Goal: Task Accomplishment & Management: Complete application form

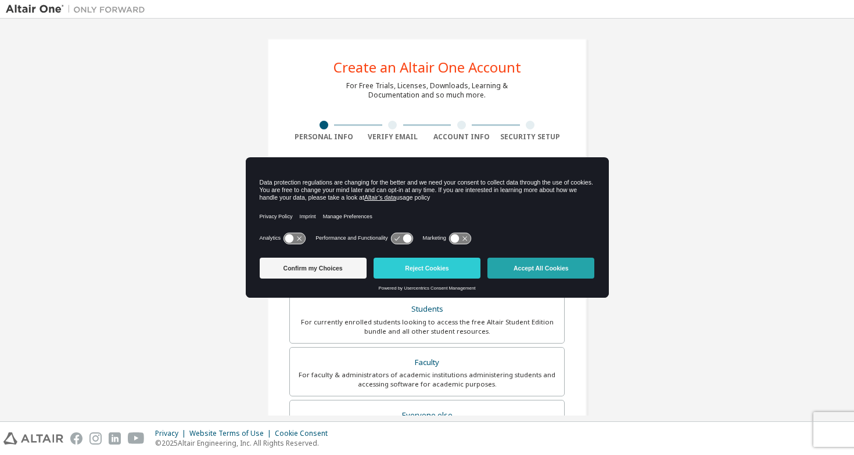
click at [529, 270] on button "Accept All Cookies" at bounding box center [540, 268] width 107 height 21
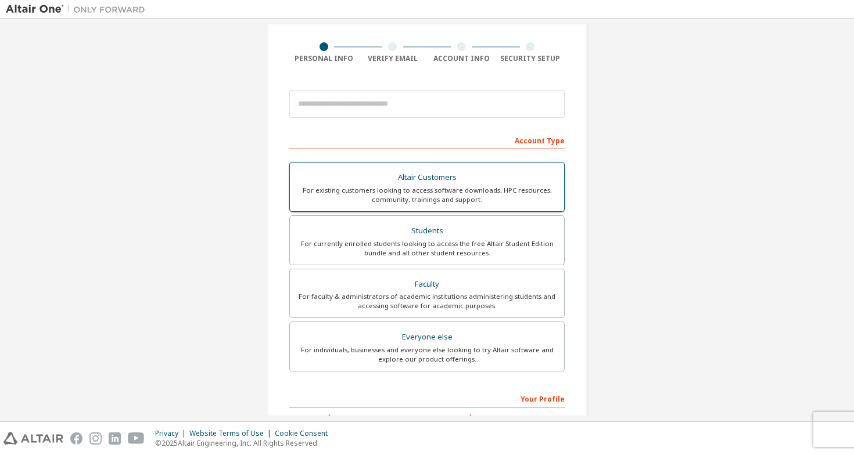
scroll to position [49, 0]
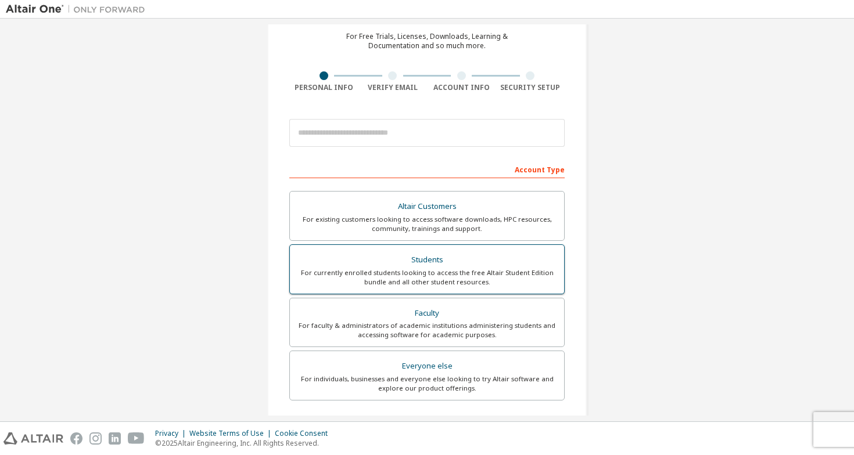
click at [434, 272] on div "For currently enrolled students looking to access the free Altair Student Editi…" at bounding box center [427, 277] width 260 height 19
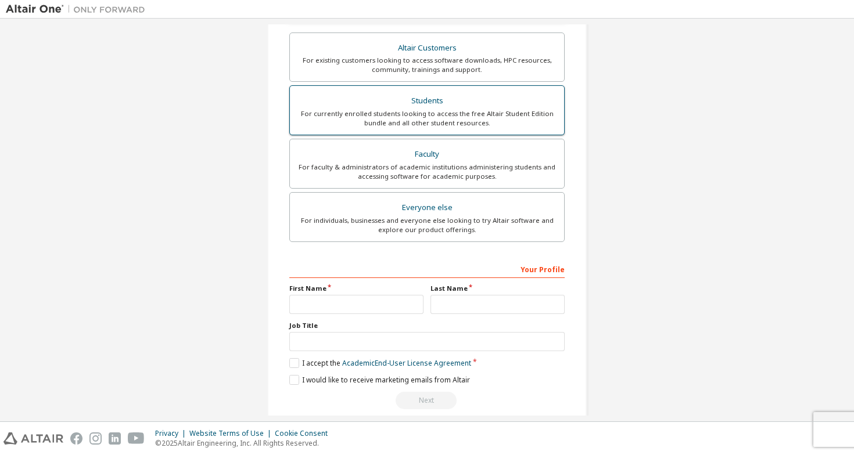
scroll to position [254, 0]
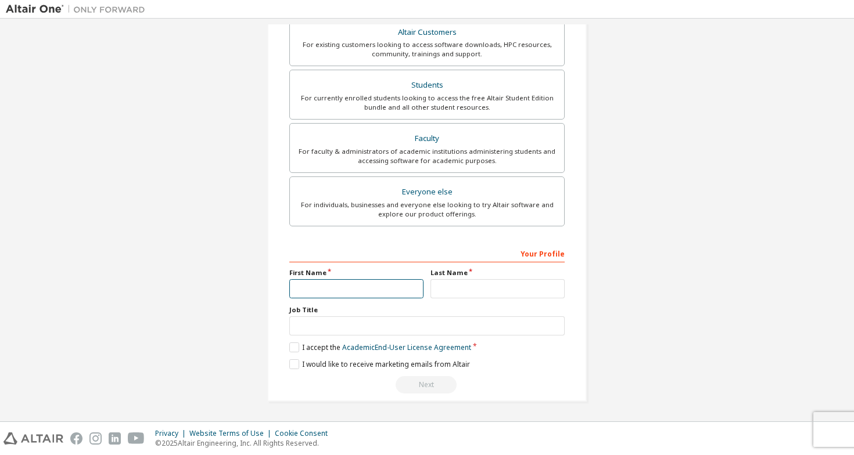
click at [332, 290] on input "text" at bounding box center [356, 288] width 134 height 19
type input "*"
click at [497, 278] on div "Last Name" at bounding box center [497, 283] width 141 height 30
click at [476, 290] on input "text" at bounding box center [497, 288] width 134 height 19
type input "********"
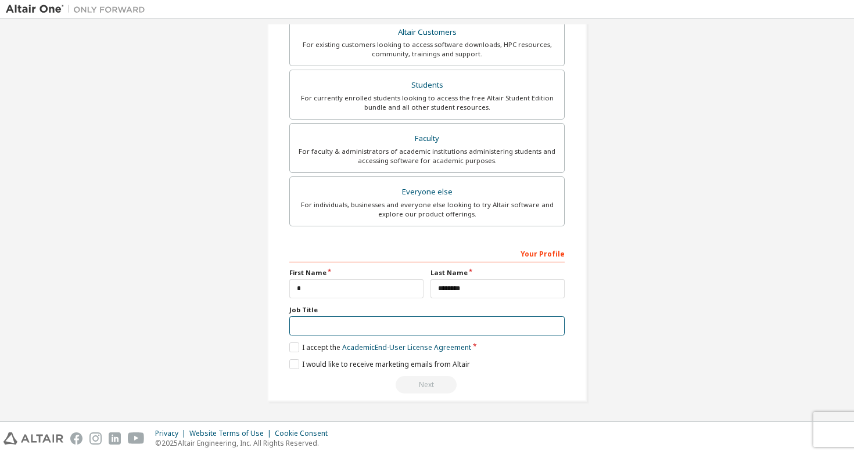
click at [365, 331] on input "text" at bounding box center [426, 326] width 275 height 19
type input "*******"
click at [290, 349] on label "I accept the Academic End-User License Agreement" at bounding box center [380, 348] width 182 height 10
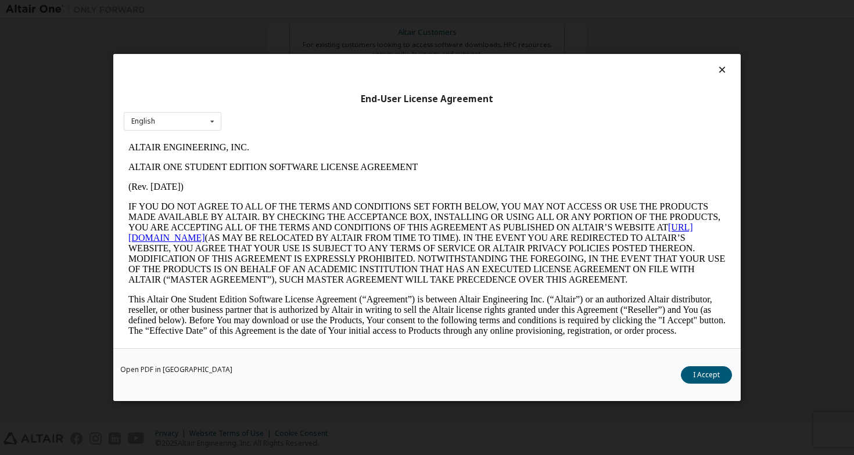
scroll to position [0, 0]
click at [716, 380] on button "I Accept" at bounding box center [706, 375] width 51 height 17
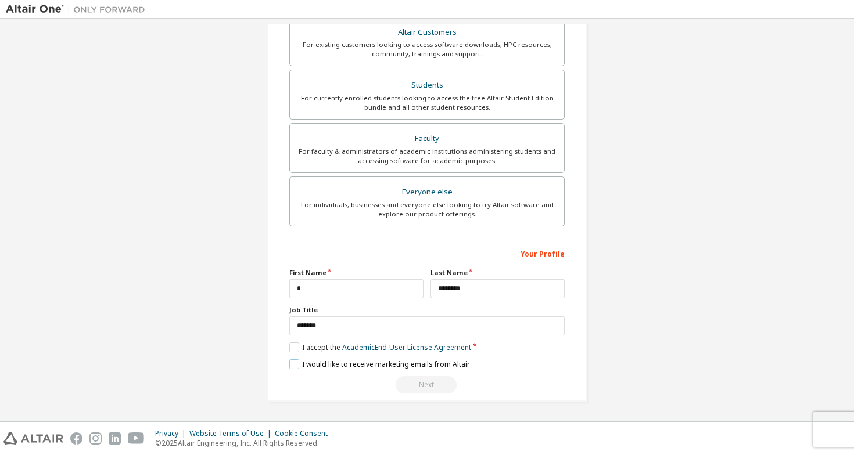
click at [291, 364] on label "I would like to receive marketing emails from Altair" at bounding box center [379, 365] width 181 height 10
click at [434, 382] on div "Next" at bounding box center [426, 384] width 275 height 17
click at [408, 286] on input "*" at bounding box center [356, 288] width 134 height 19
click at [146, 293] on div "Create an Altair One Account For Free Trials, Licenses, Downloads, Learning & D…" at bounding box center [427, 93] width 842 height 645
drag, startPoint x: 324, startPoint y: 290, endPoint x: 218, endPoint y: 286, distance: 105.8
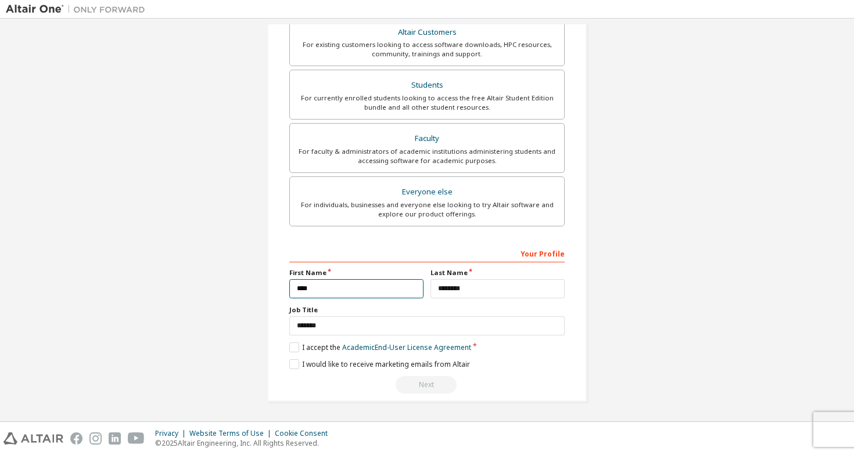
click at [218, 286] on div "Create an Altair One Account For Free Trials, Licenses, Downloads, Learning & D…" at bounding box center [427, 93] width 842 height 645
type input "*"
click at [167, 250] on div "Create an Altair One Account For Free Trials, Licenses, Downloads, Learning & D…" at bounding box center [427, 93] width 842 height 645
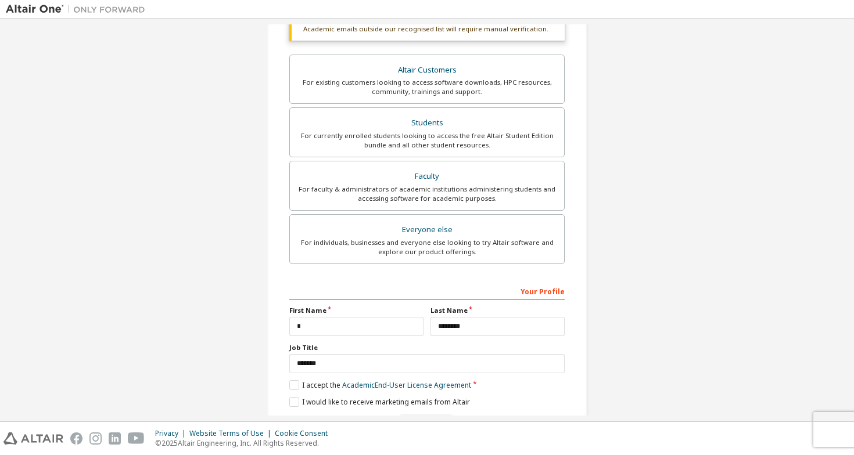
scroll to position [254, 0]
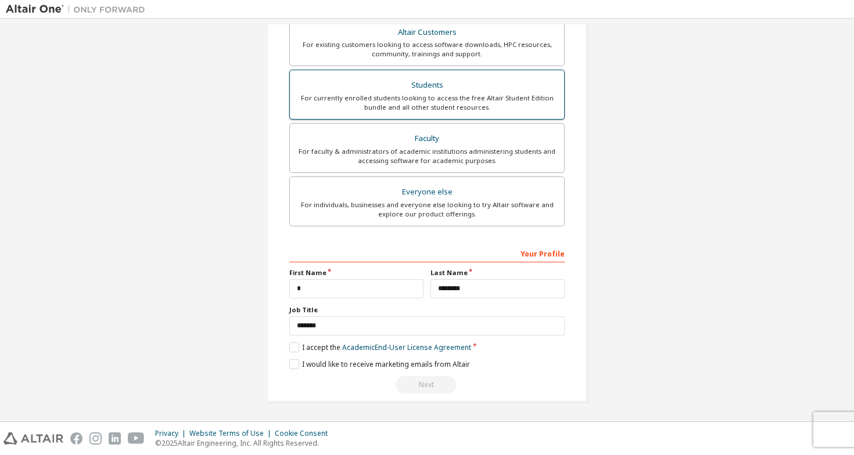
click at [470, 113] on label "Students For currently enrolled students looking to access the free Altair Stud…" at bounding box center [426, 95] width 275 height 50
click at [528, 93] on div "Students" at bounding box center [427, 85] width 260 height 16
click at [422, 386] on div "Next" at bounding box center [426, 384] width 275 height 17
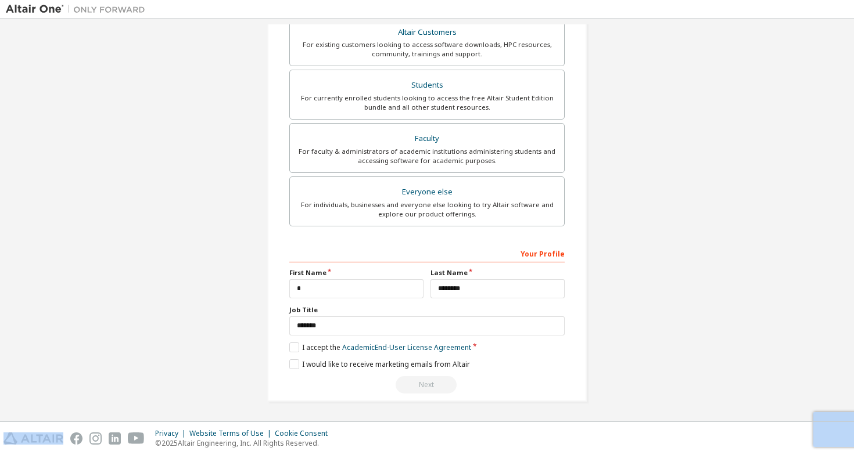
click at [422, 386] on div "Next" at bounding box center [426, 384] width 275 height 17
click at [417, 350] on link "Academic End-User License Agreement" at bounding box center [406, 348] width 129 height 10
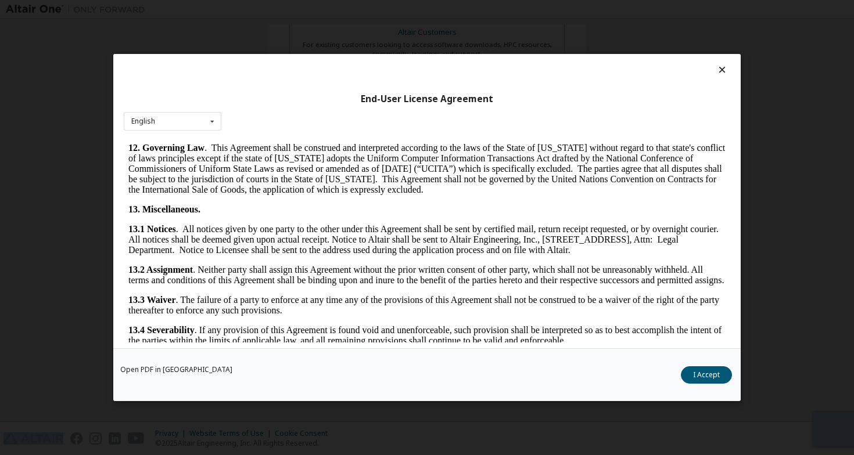
scroll to position [1801, 0]
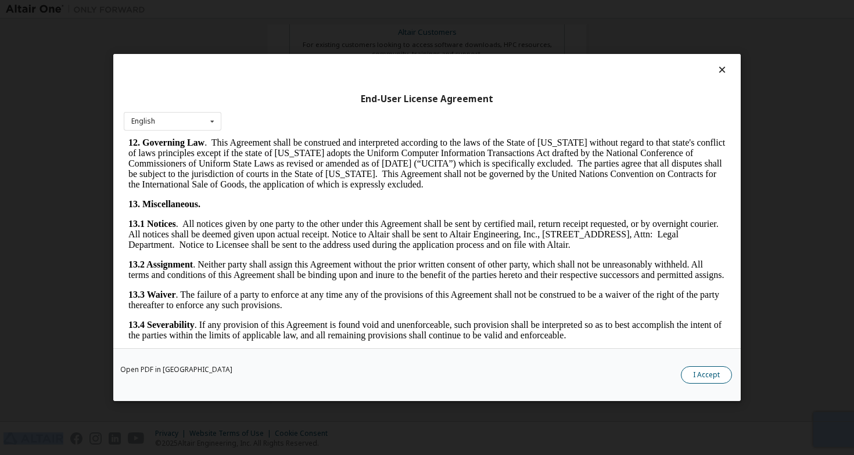
click at [703, 375] on button "I Accept" at bounding box center [706, 375] width 51 height 17
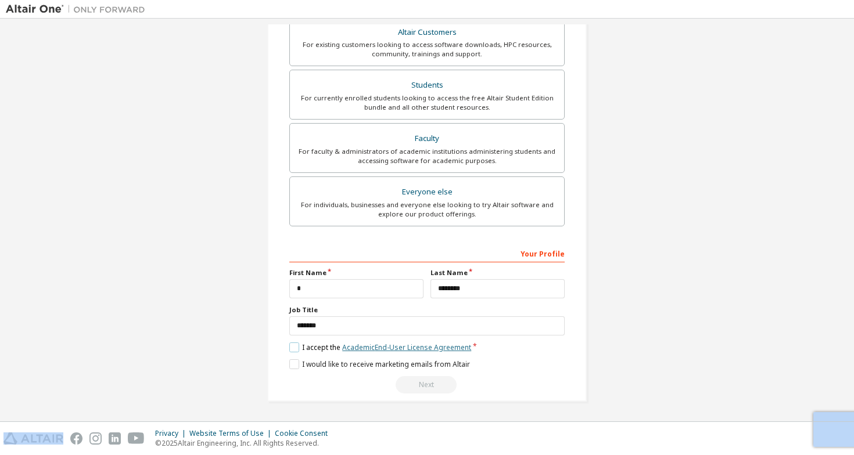
click at [440, 351] on link "Academic End-User License Agreement" at bounding box center [406, 348] width 129 height 10
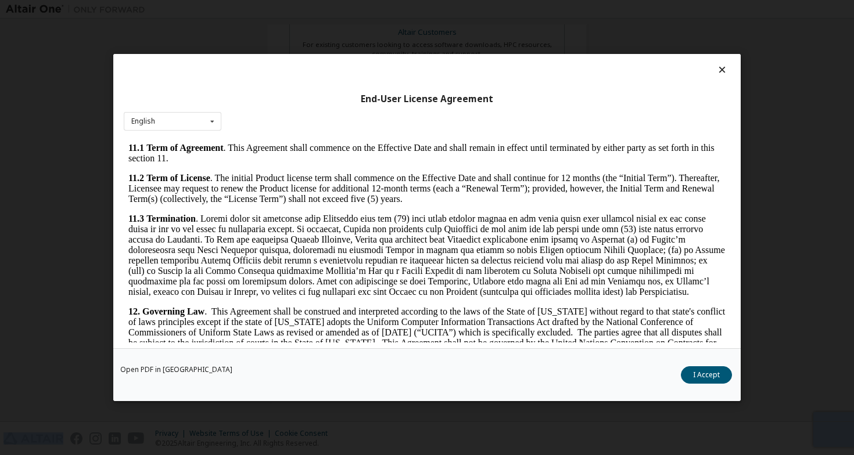
scroll to position [1890, 0]
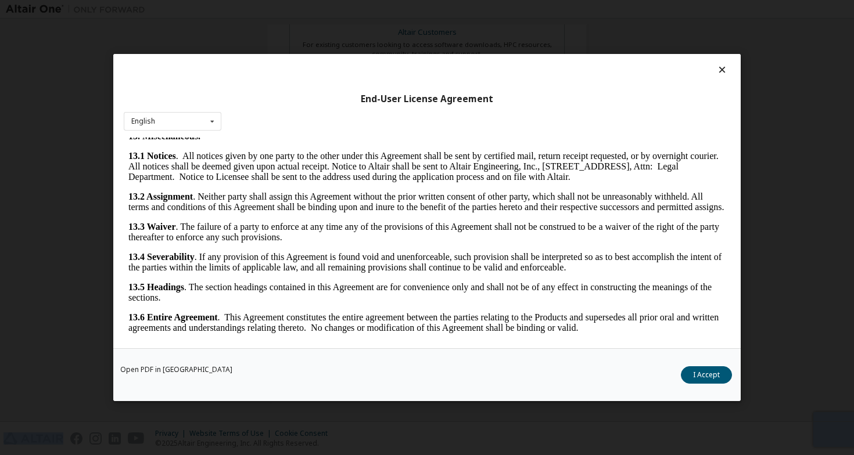
drag, startPoint x: 720, startPoint y: 157, endPoint x: 842, endPoint y: 510, distance: 372.9
click at [701, 375] on button "I Accept" at bounding box center [706, 375] width 51 height 17
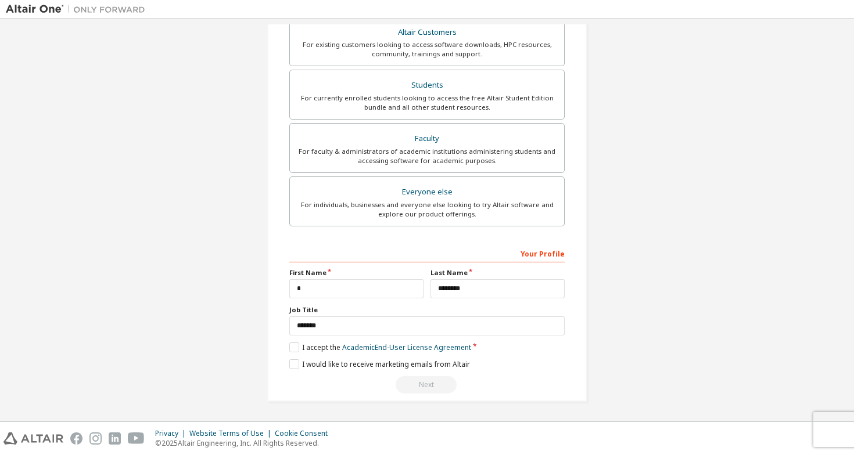
click at [423, 384] on div "Next" at bounding box center [426, 384] width 275 height 17
click at [299, 361] on label "I would like to receive marketing emails from Altair" at bounding box center [379, 365] width 181 height 10
click at [291, 350] on label "I accept the Academic End-User License Agreement" at bounding box center [380, 348] width 182 height 10
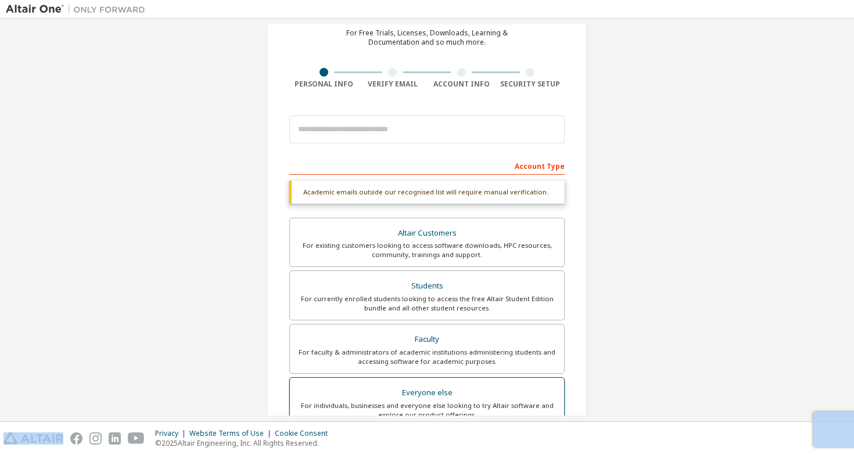
scroll to position [0, 0]
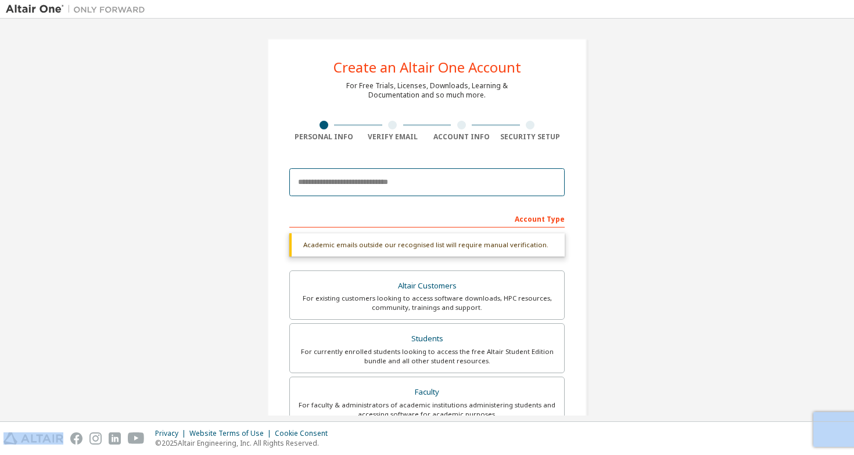
click at [400, 187] on input "email" at bounding box center [426, 182] width 275 height 28
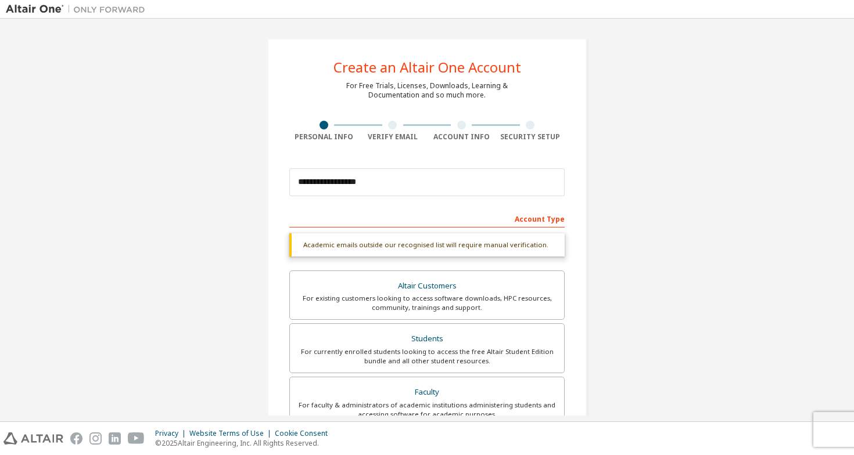
click at [675, 182] on div "**********" at bounding box center [427, 346] width 842 height 645
click at [364, 183] on input "**********" at bounding box center [426, 182] width 275 height 28
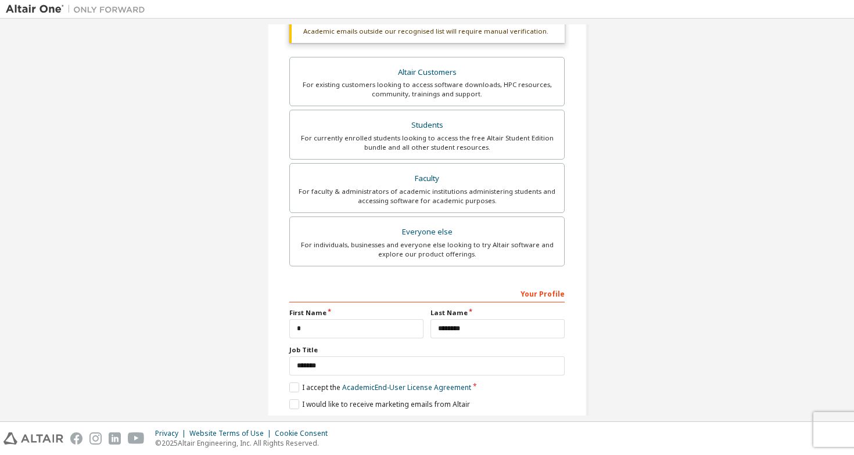
scroll to position [254, 0]
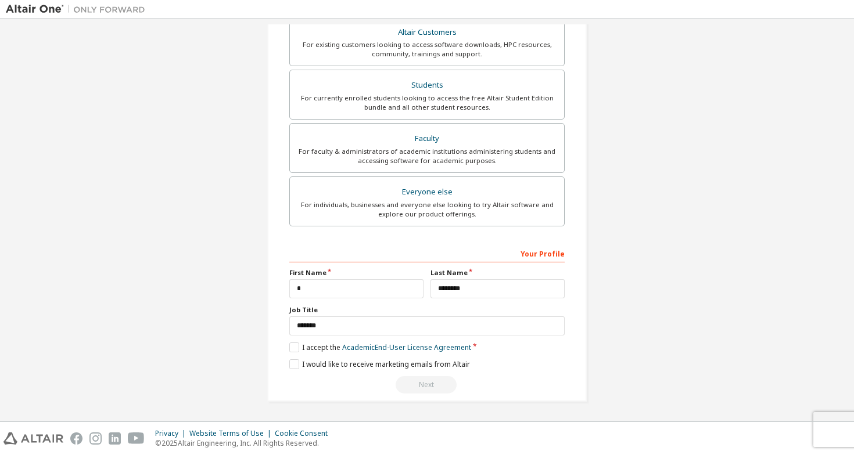
type input "**********"
click at [410, 390] on div "Next" at bounding box center [426, 384] width 275 height 17
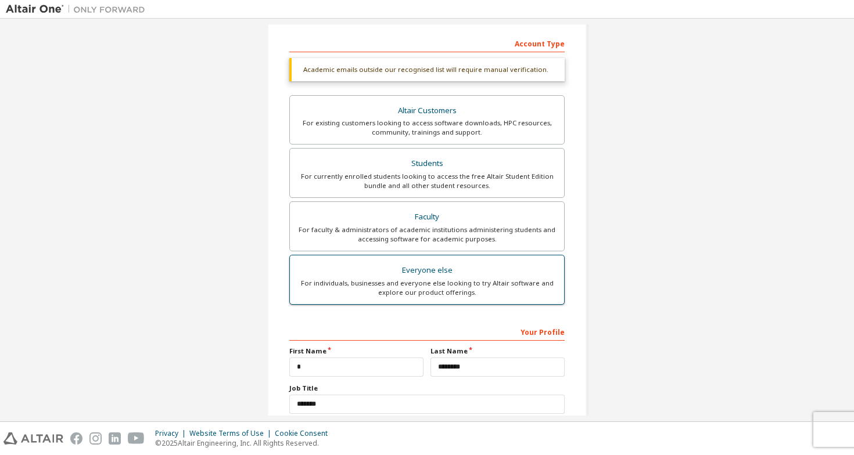
scroll to position [0, 0]
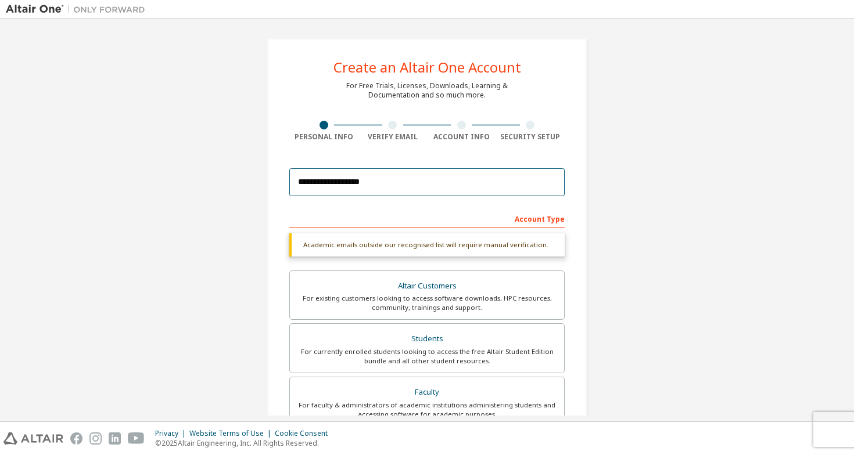
click at [405, 182] on input "**********" at bounding box center [426, 182] width 275 height 28
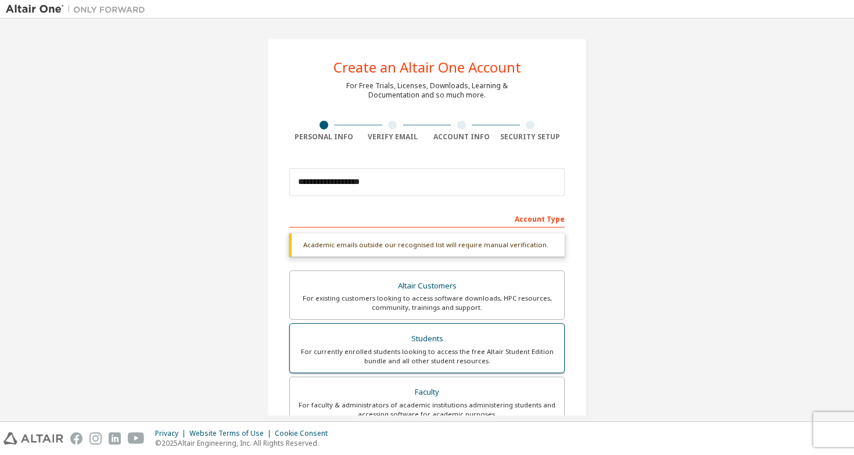
click at [413, 339] on div "Students" at bounding box center [427, 339] width 260 height 16
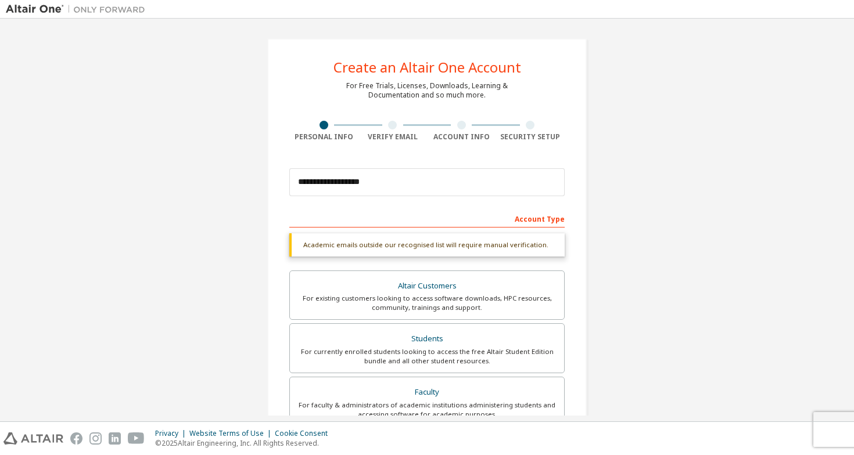
click at [574, 206] on div "**********" at bounding box center [426, 346] width 319 height 617
click at [547, 217] on div "Account Type" at bounding box center [426, 218] width 275 height 19
click at [430, 344] on div "Students" at bounding box center [427, 339] width 260 height 16
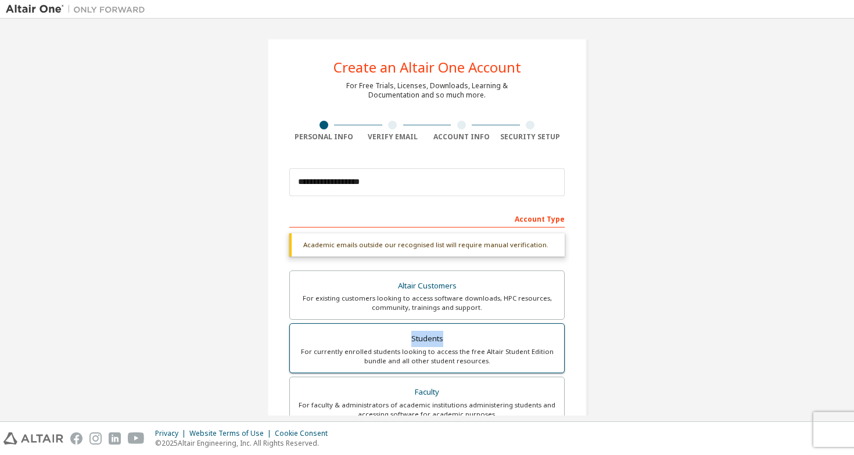
click at [430, 344] on div "Students" at bounding box center [427, 339] width 260 height 16
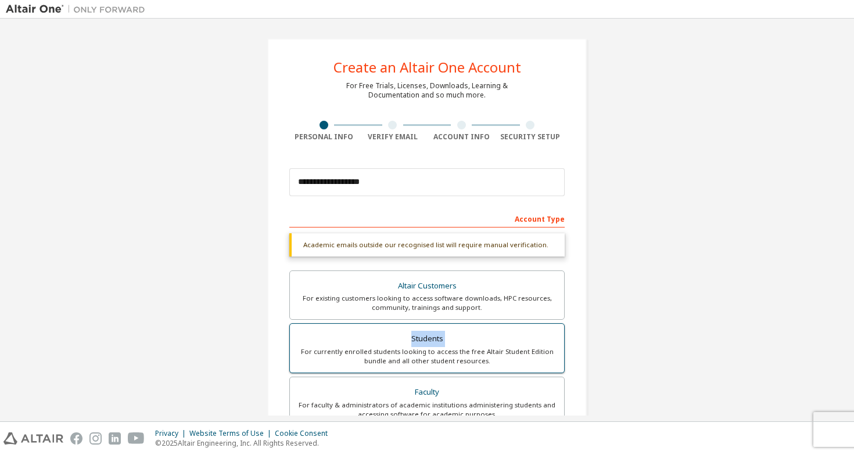
click at [430, 344] on div "Students" at bounding box center [427, 339] width 260 height 16
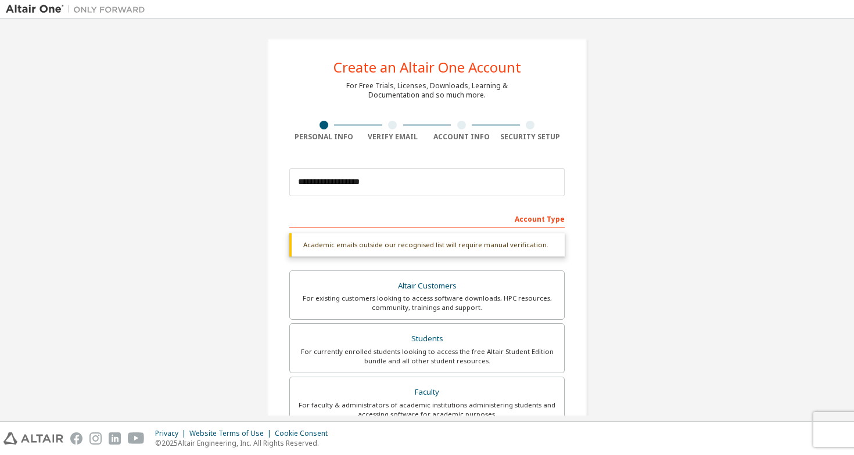
click at [555, 222] on div "Account Type" at bounding box center [426, 218] width 275 height 19
click at [450, 337] on div "Students" at bounding box center [427, 339] width 260 height 16
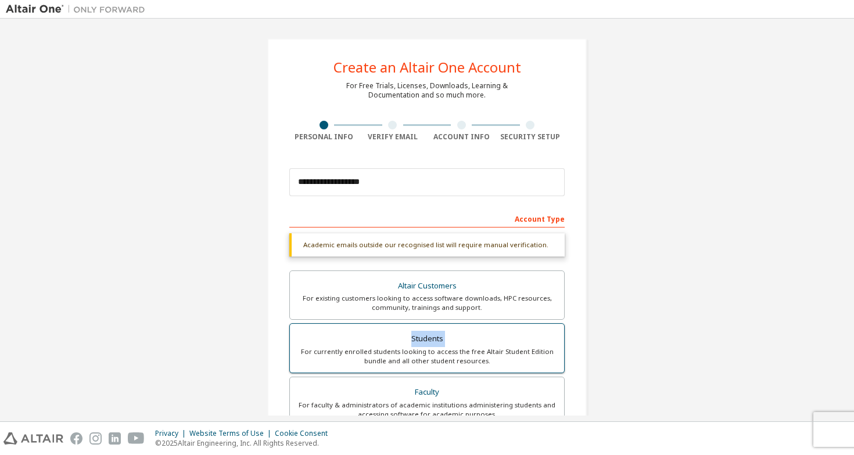
click at [450, 337] on div "Students" at bounding box center [427, 339] width 260 height 16
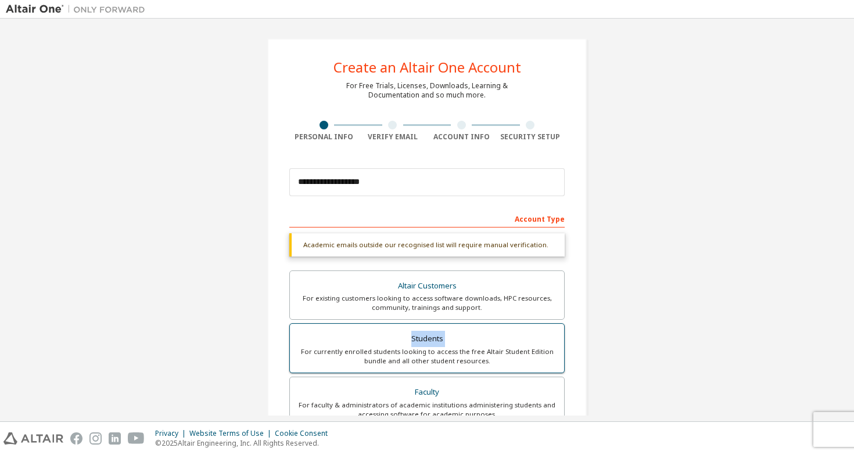
click at [450, 337] on div "Students" at bounding box center [427, 339] width 260 height 16
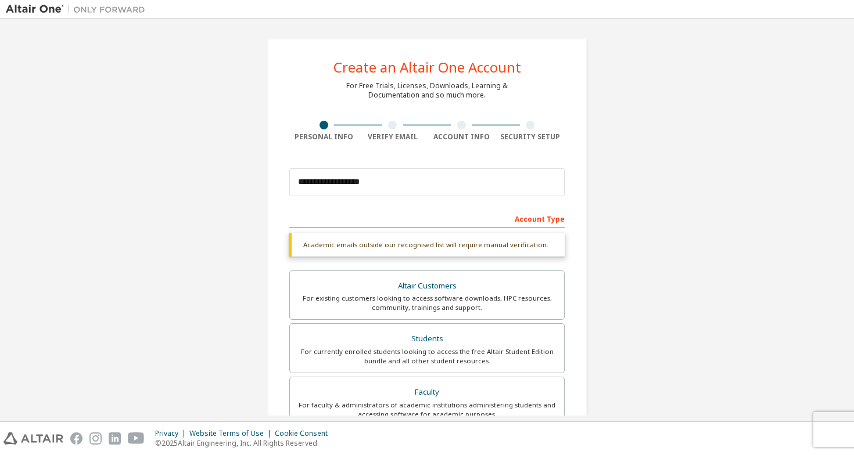
click at [665, 160] on div "**********" at bounding box center [427, 346] width 842 height 645
click at [462, 342] on div "Students" at bounding box center [427, 339] width 260 height 16
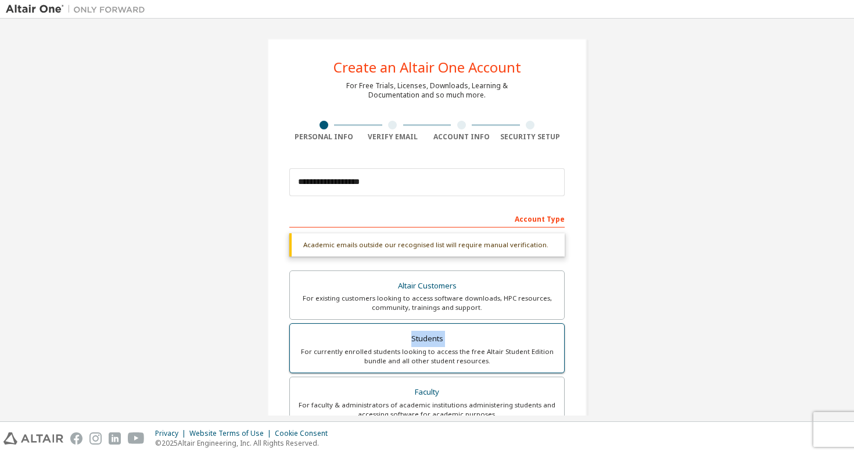
click at [462, 342] on div "Students" at bounding box center [427, 339] width 260 height 16
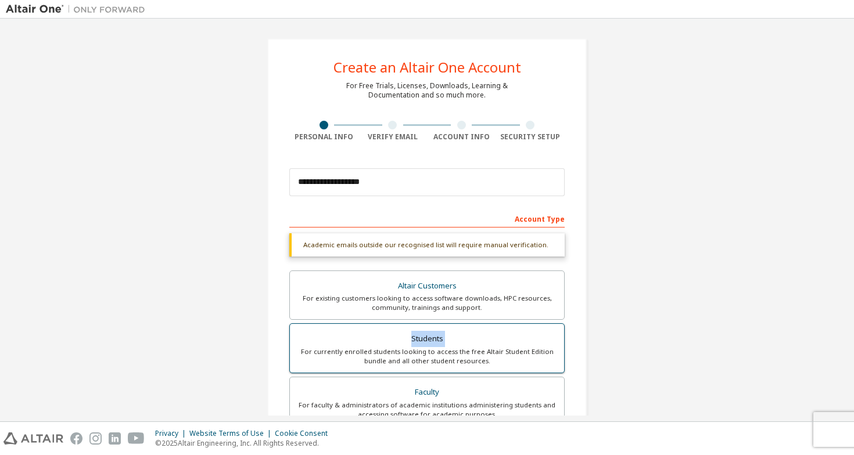
click at [462, 342] on div "Students" at bounding box center [427, 339] width 260 height 16
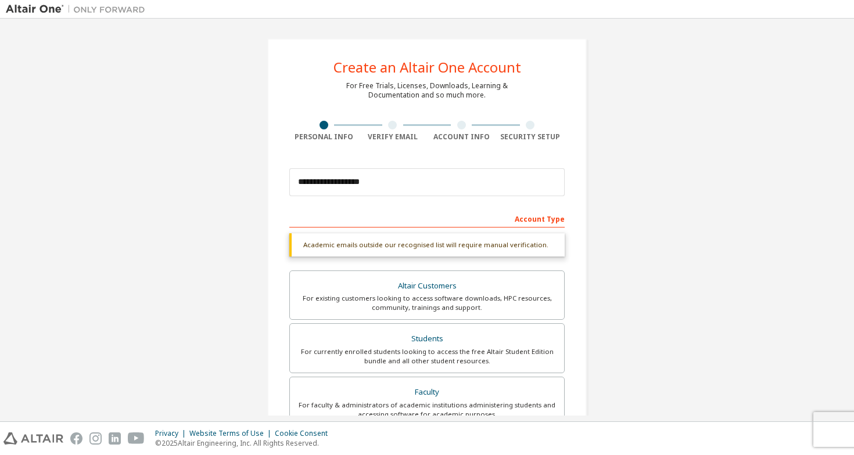
click at [611, 211] on div "**********" at bounding box center [427, 346] width 842 height 645
click at [473, 338] on div "Students" at bounding box center [427, 339] width 260 height 16
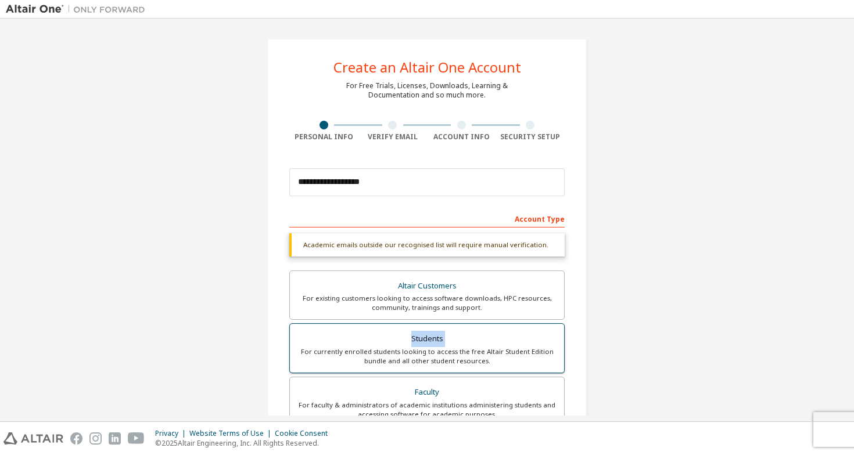
click at [473, 338] on div "Students" at bounding box center [427, 339] width 260 height 16
click at [677, 112] on div "**********" at bounding box center [427, 346] width 842 height 645
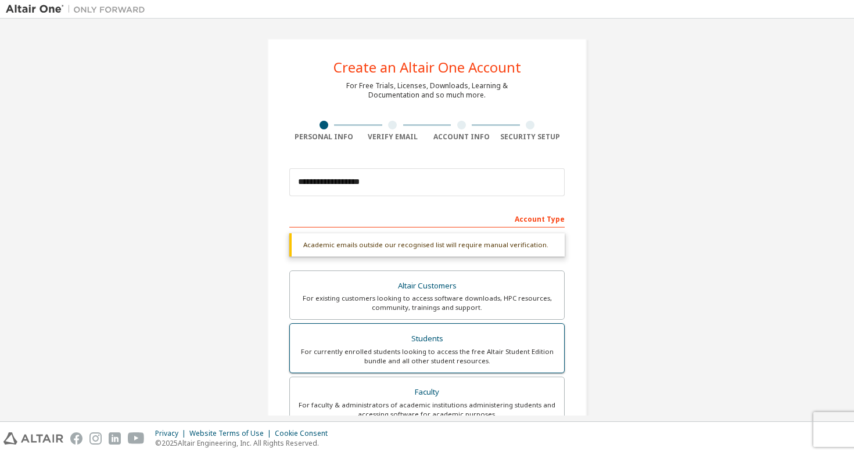
click at [436, 339] on div "Students" at bounding box center [427, 339] width 260 height 16
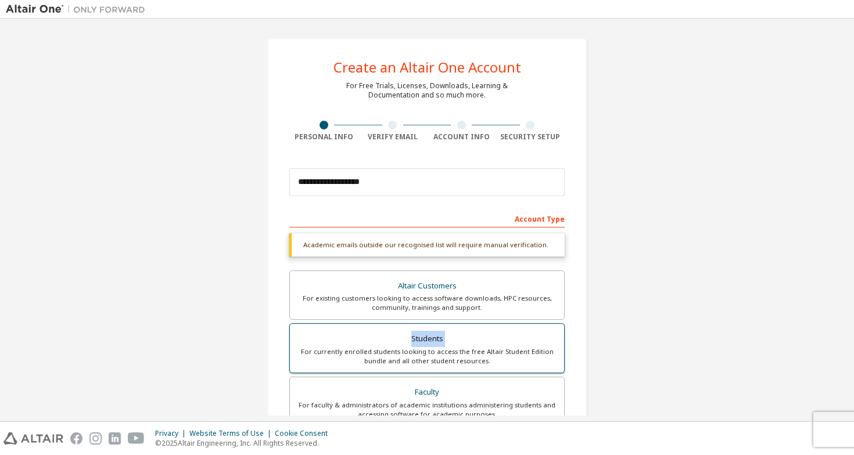
click at [436, 339] on div "Students" at bounding box center [427, 339] width 260 height 16
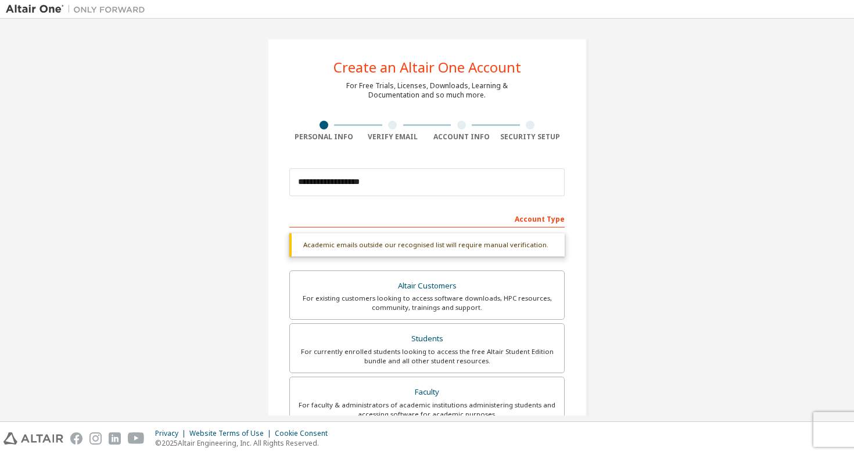
click at [595, 185] on div "**********" at bounding box center [426, 346] width 347 height 645
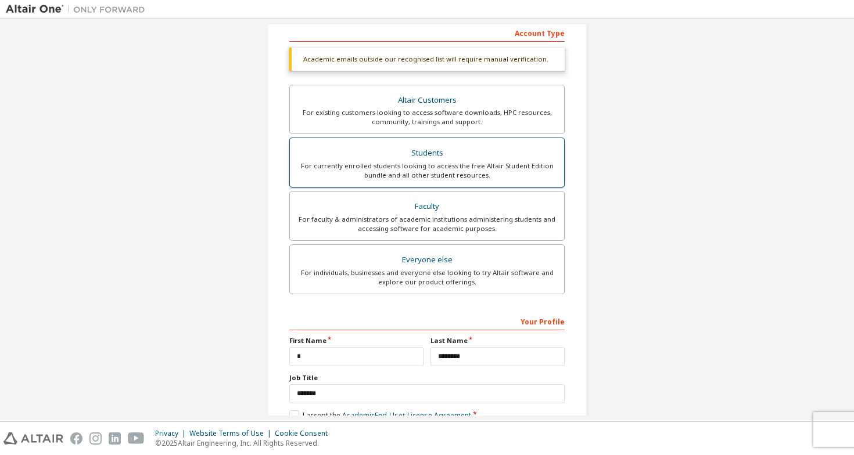
scroll to position [254, 0]
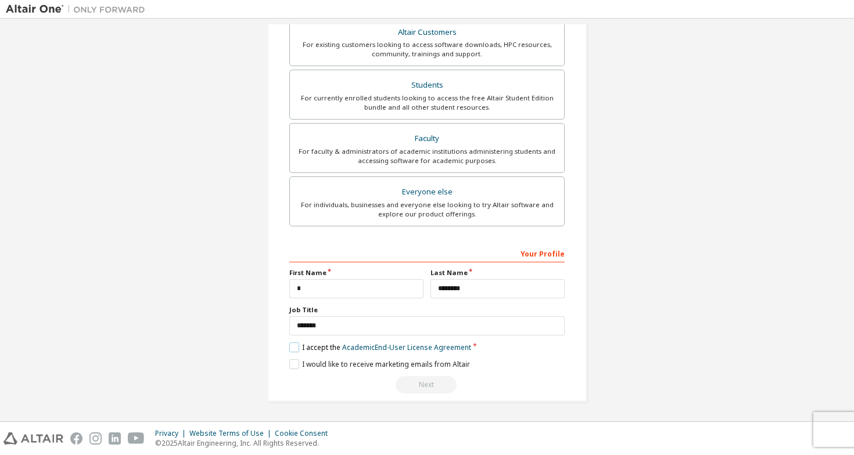
click at [290, 349] on label "I accept the Academic End-User License Agreement" at bounding box center [380, 348] width 182 height 10
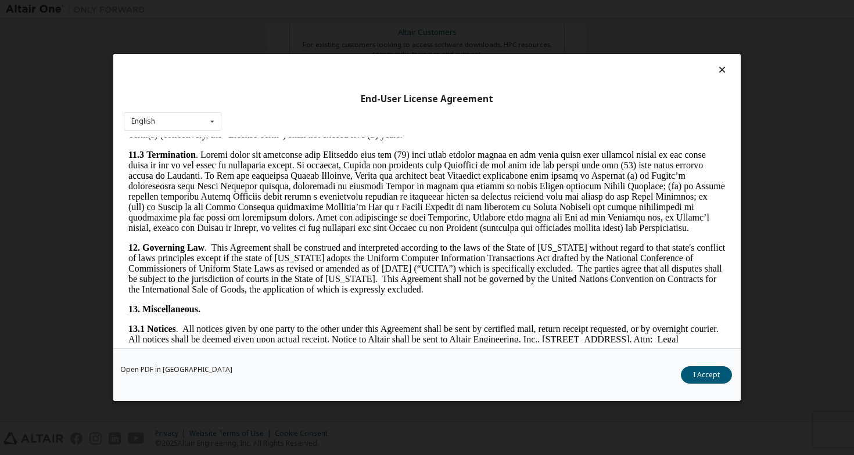
scroll to position [1890, 0]
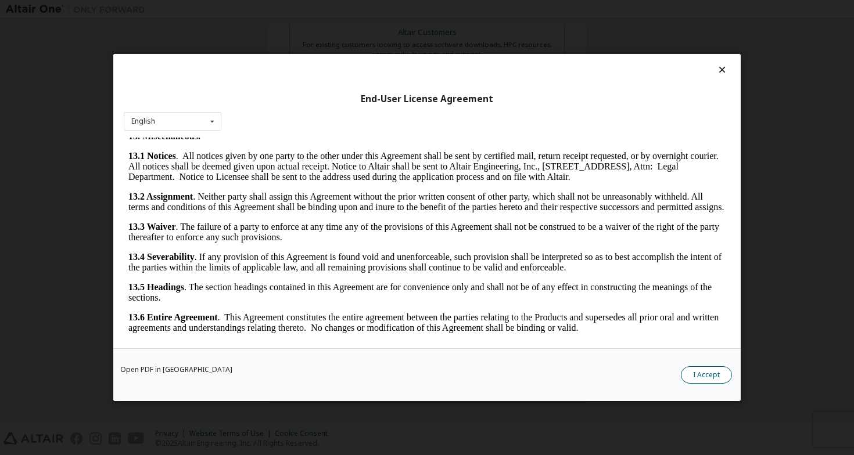
click at [699, 377] on button "I Accept" at bounding box center [706, 375] width 51 height 17
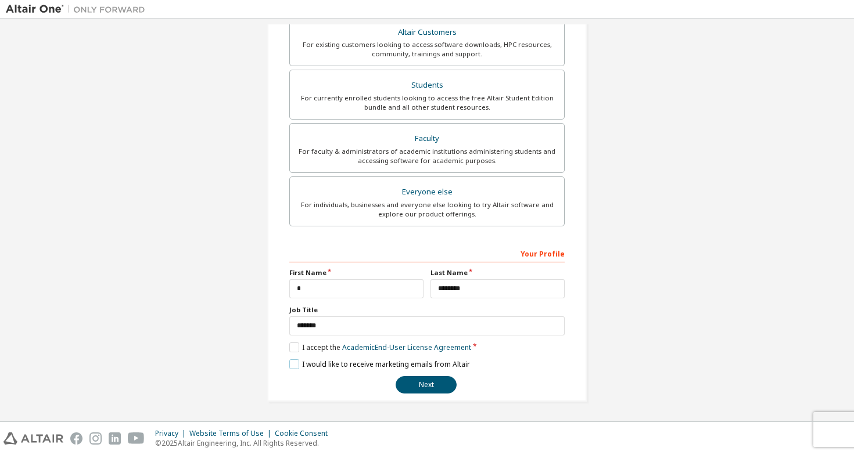
click at [289, 367] on label "I would like to receive marketing emails from Altair" at bounding box center [379, 365] width 181 height 10
click at [418, 364] on label "I would like to receive marketing emails from Altair" at bounding box center [379, 365] width 181 height 10
click at [422, 385] on button "Next" at bounding box center [426, 384] width 61 height 17
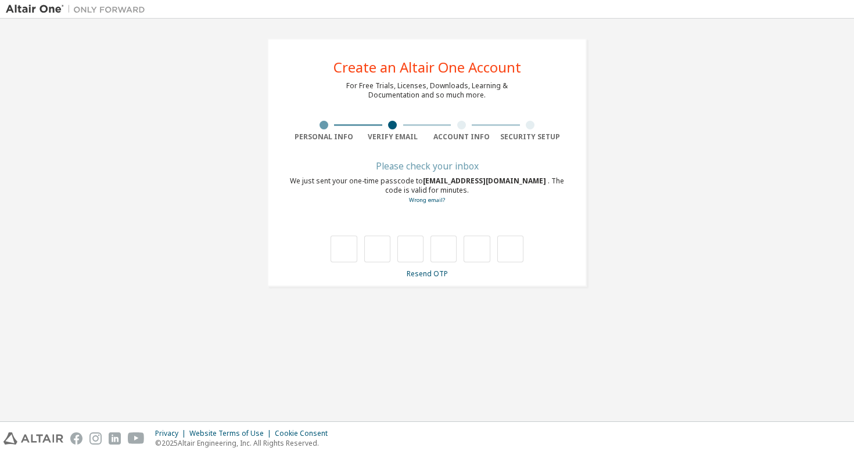
scroll to position [0, 0]
